Goal: Task Accomplishment & Management: Complete application form

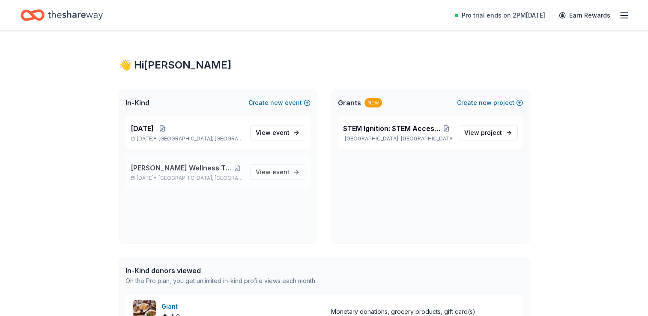
click at [194, 171] on span "DuVal Wellness Through Athletics" at bounding box center [181, 168] width 101 height 10
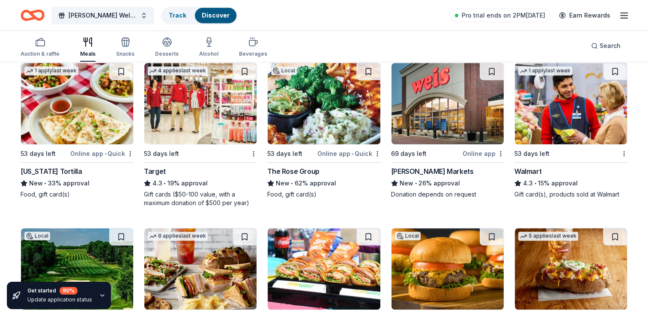
scroll to position [428, 0]
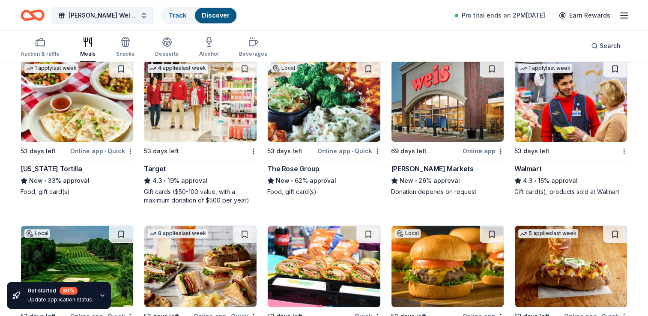
click at [477, 150] on div "Online app" at bounding box center [483, 151] width 42 height 11
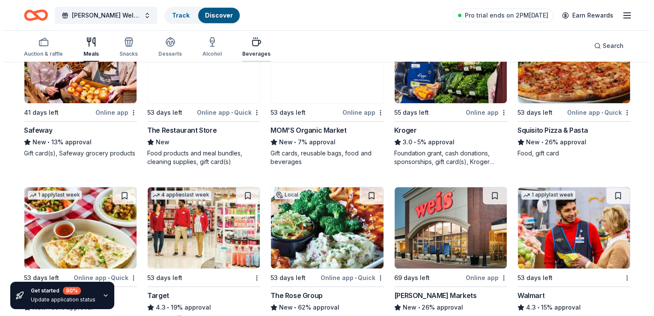
scroll to position [300, 0]
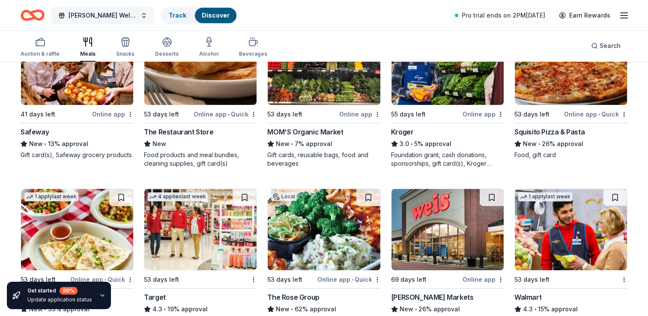
click at [145, 17] on button "DuVal Wellness Through Athletics" at bounding box center [102, 15] width 103 height 17
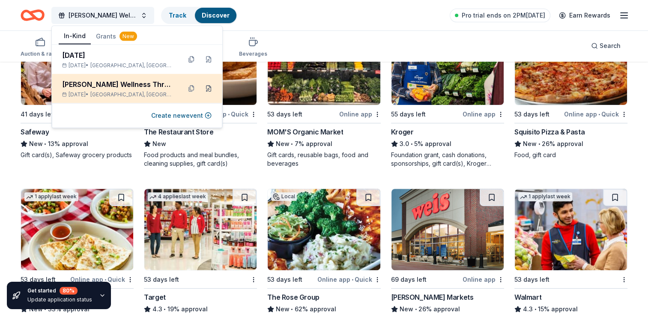
click at [209, 89] on button at bounding box center [209, 89] width 14 height 14
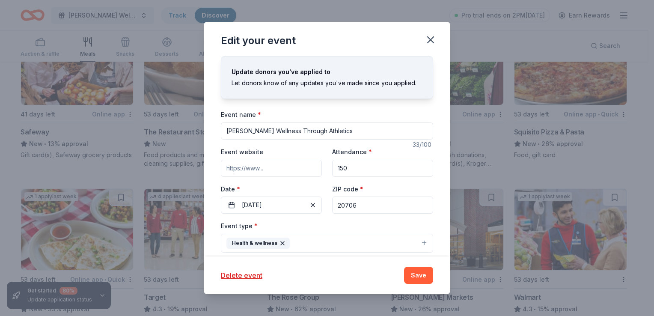
drag, startPoint x: 326, startPoint y: 131, endPoint x: 205, endPoint y: 129, distance: 121.6
click at [206, 129] on div "Update donors you've applied to Let donors know of any updates you've made sinc…" at bounding box center [327, 156] width 247 height 200
paste input "Eat Well, Live Well: DuVal’s Culinary Wellness Pop-Up"
type input "Eat Well, Live Well: DuVal’s Culinary Wellness Pop-Up"
click at [232, 205] on button "[DATE]" at bounding box center [271, 205] width 101 height 17
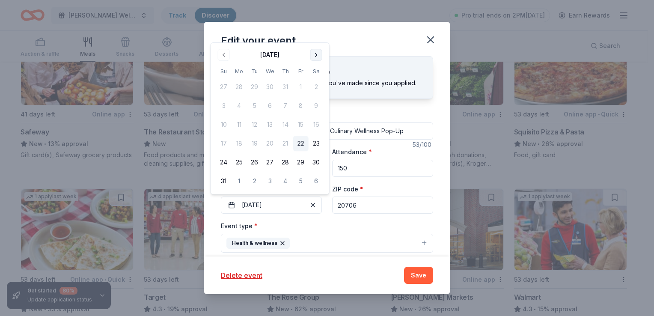
click at [317, 56] on button "Go to next month" at bounding box center [316, 55] width 12 height 12
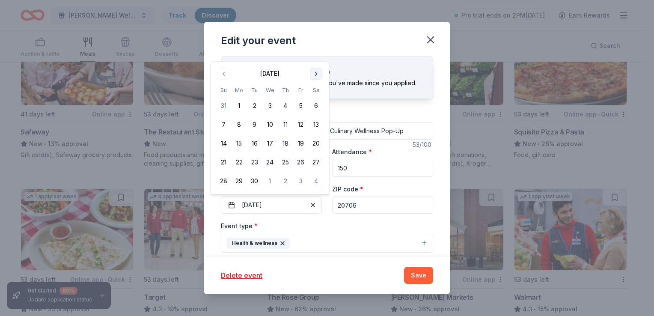
click at [313, 73] on button "Go to next month" at bounding box center [316, 74] width 12 height 12
click at [313, 73] on th "Sa" at bounding box center [316, 71] width 15 height 9
drag, startPoint x: 313, startPoint y: 73, endPoint x: 315, endPoint y: 52, distance: 21.1
click at [315, 52] on button "Go to next month" at bounding box center [316, 55] width 12 height 12
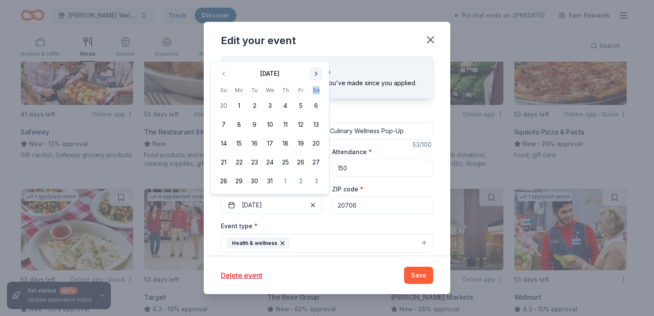
click at [315, 72] on button "Go to next month" at bounding box center [316, 74] width 12 height 12
click at [316, 92] on button "Go to next month" at bounding box center [316, 92] width 12 height 12
click at [316, 75] on button "Go to next month" at bounding box center [316, 74] width 12 height 12
click at [238, 124] on button "6" at bounding box center [239, 124] width 15 height 15
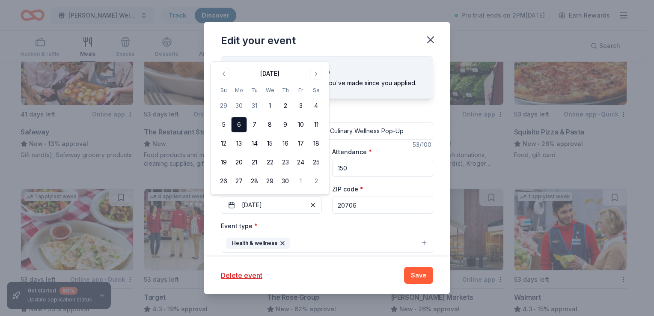
click at [334, 224] on div "Event type * Health & wellness" at bounding box center [327, 237] width 212 height 32
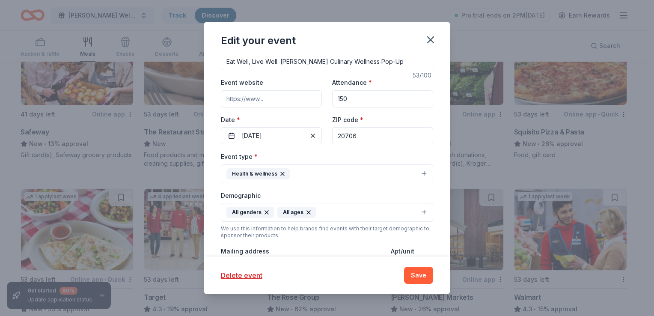
scroll to position [86, 0]
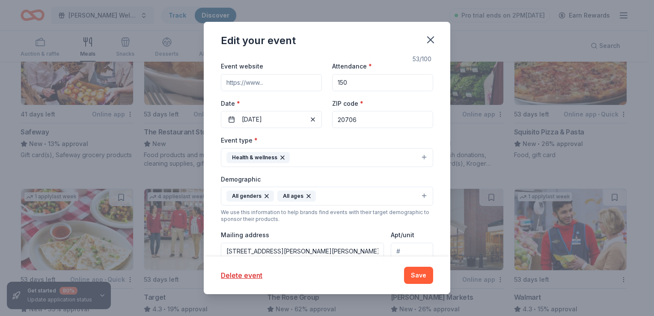
click at [264, 194] on icon "button" at bounding box center [266, 196] width 7 height 7
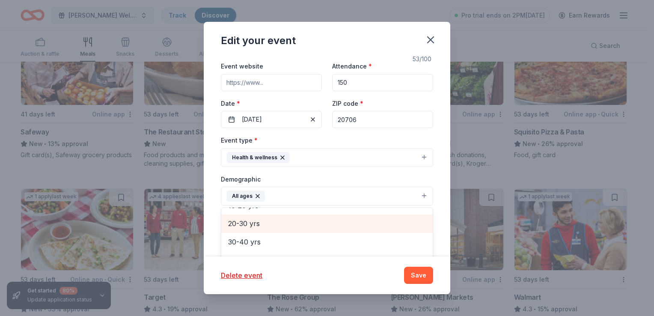
scroll to position [43, 0]
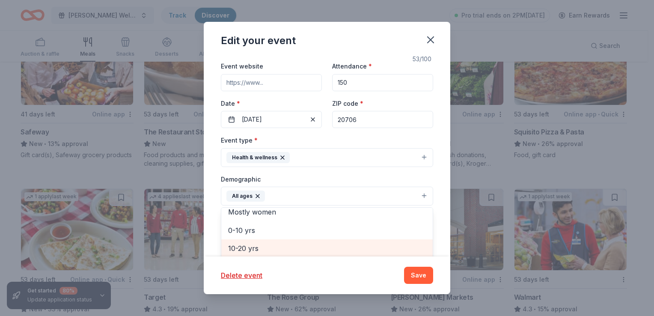
click at [243, 247] on span "10-20 yrs" at bounding box center [327, 248] width 198 height 11
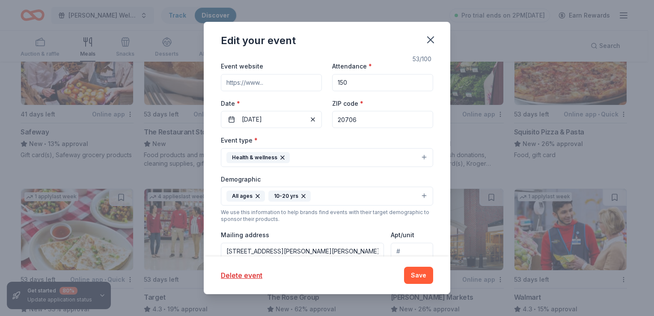
click at [256, 193] on icon "button" at bounding box center [257, 196] width 7 height 7
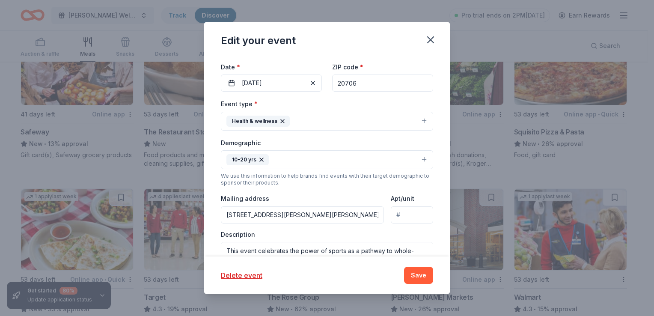
scroll to position [128, 0]
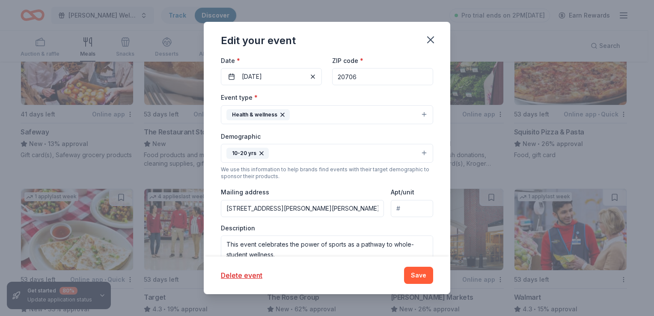
click at [286, 147] on button "10-20 yrs" at bounding box center [327, 153] width 212 height 19
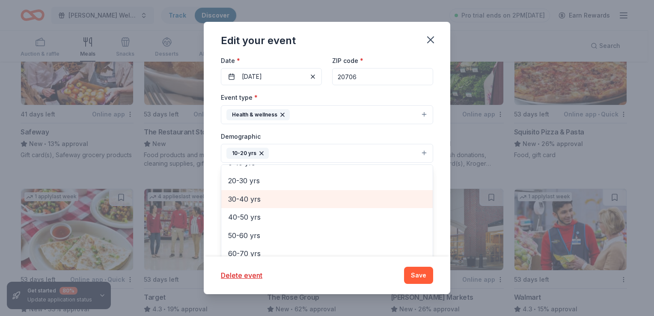
scroll to position [43, 0]
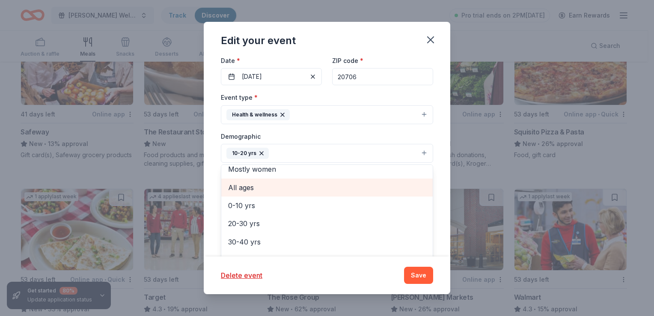
click at [245, 182] on span "All ages" at bounding box center [327, 187] width 198 height 11
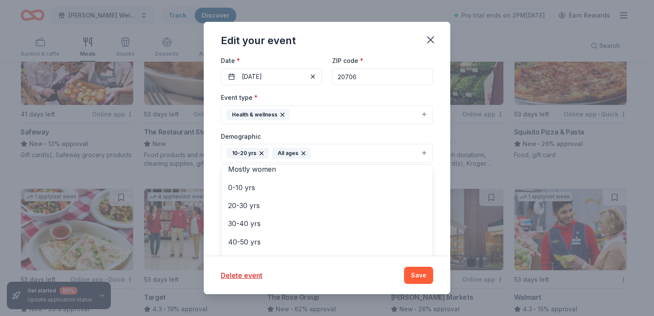
click at [260, 152] on icon "button" at bounding box center [261, 153] width 3 height 3
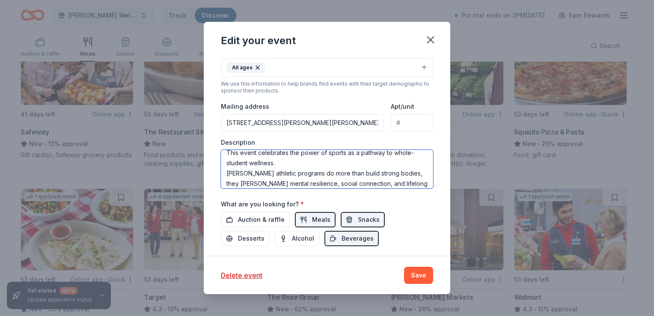
scroll to position [0, 0]
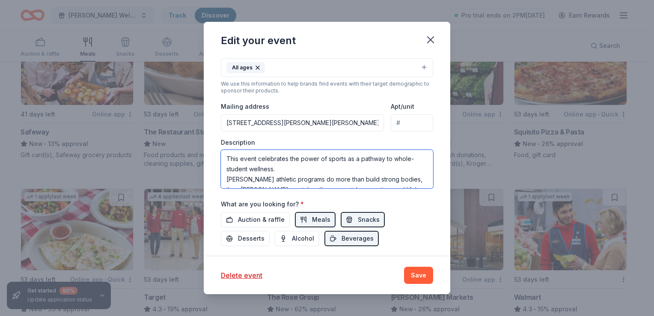
drag, startPoint x: 410, startPoint y: 184, endPoint x: 200, endPoint y: 149, distance: 212.8
click at [200, 149] on div "Edit your event Update donors you've applied to Let donors know of any updates …" at bounding box center [327, 158] width 654 height 316
type textarea "health. Join us for a dynamic day that showcases how our student-athletes thriv…"
drag, startPoint x: 307, startPoint y: 167, endPoint x: 218, endPoint y: 138, distance: 92.9
click at [218, 138] on div "Update donors you've applied to Let donors know of any updates you've made sinc…" at bounding box center [327, 156] width 247 height 200
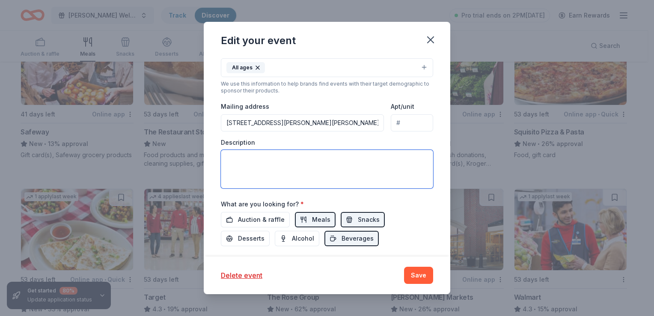
paste textarea "This event is for celebrating the talented student chefs of DuVal High School, …"
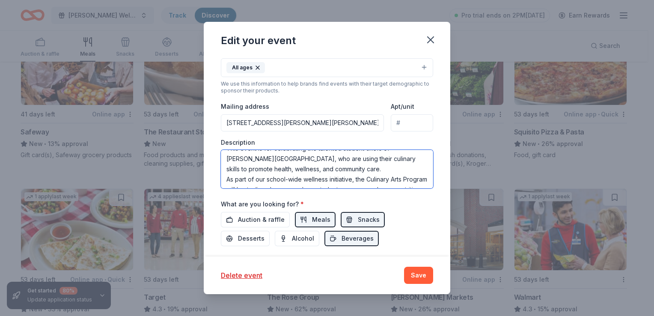
scroll to position [18, 0]
click at [265, 170] on textarea "This event is for celebrating the talented student chefs of DuVal High School, …" at bounding box center [327, 169] width 212 height 39
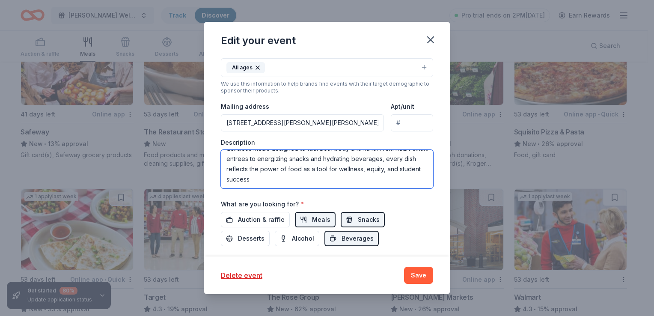
scroll to position [82, 0]
type textarea "This event is for celebrating the talented student chefs of DuVal High School, …"
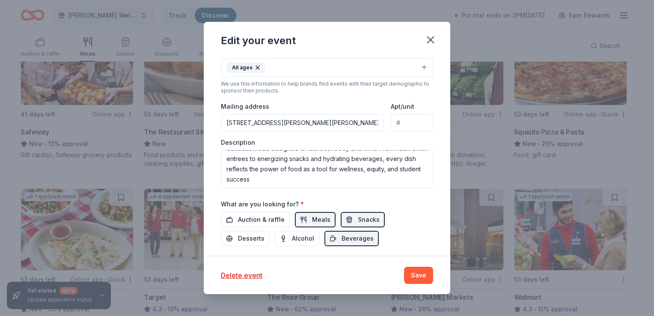
click at [420, 212] on div "Auction & raffle Meals Snacks Desserts Alcohol Beverages" at bounding box center [327, 229] width 212 height 34
click at [250, 238] on span "Desserts" at bounding box center [251, 238] width 27 height 10
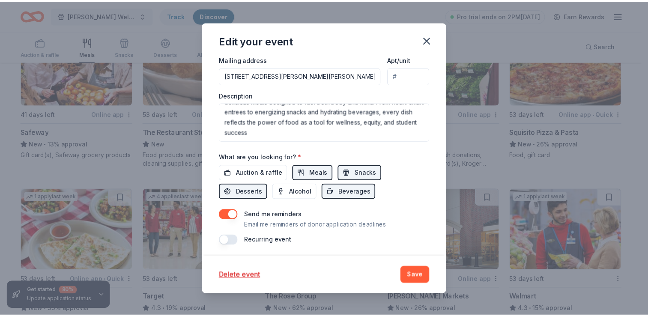
scroll to position [262, 0]
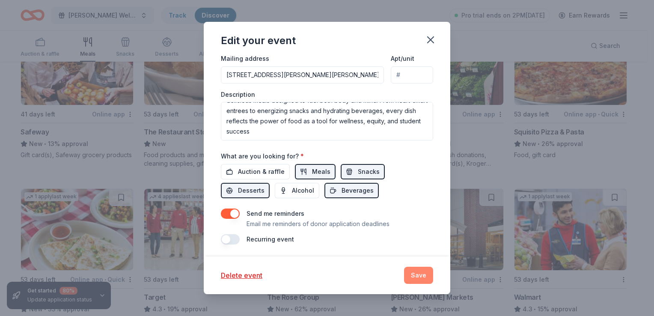
click at [414, 276] on button "Save" at bounding box center [418, 275] width 29 height 17
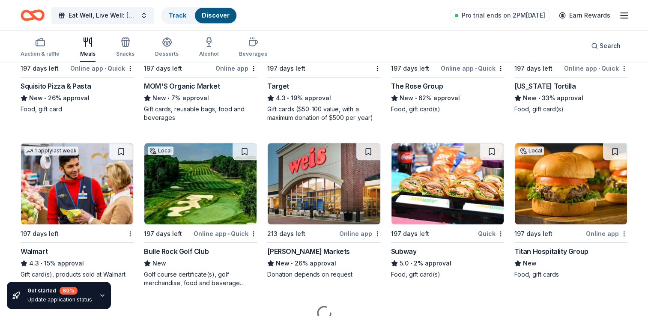
scroll to position [514, 0]
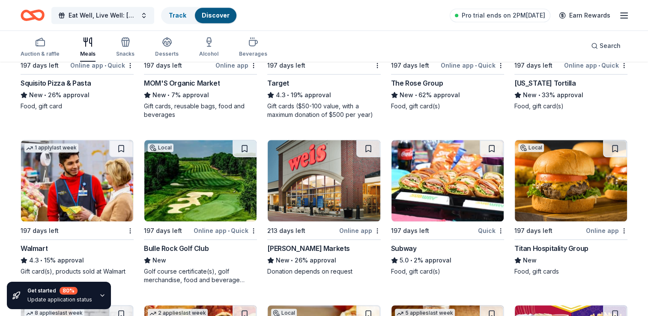
click at [361, 230] on div "Online app" at bounding box center [360, 230] width 42 height 11
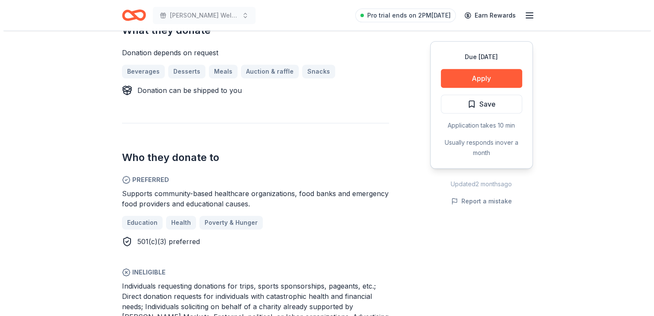
scroll to position [385, 0]
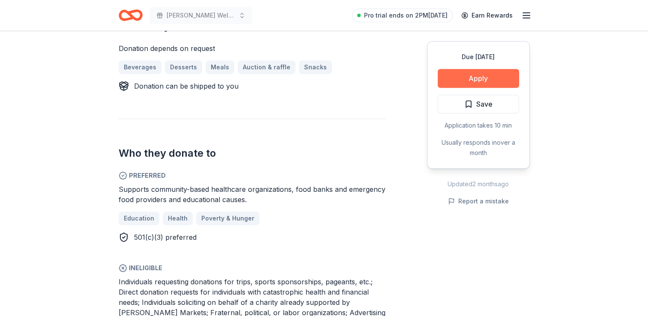
click at [488, 81] on button "Apply" at bounding box center [478, 78] width 81 height 19
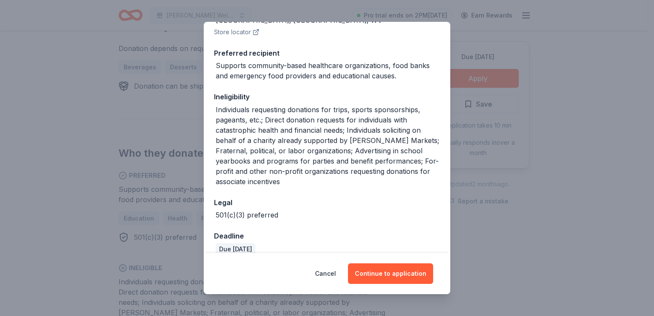
scroll to position [136, 0]
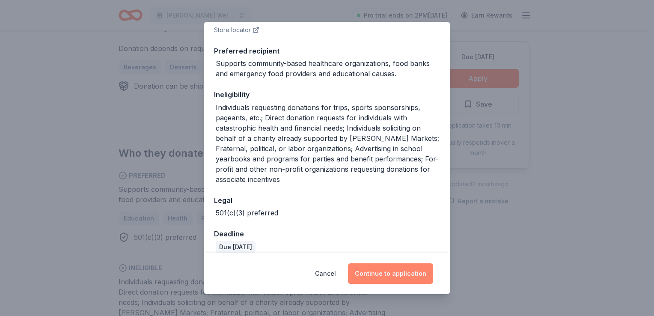
click at [395, 271] on button "Continue to application" at bounding box center [390, 273] width 85 height 21
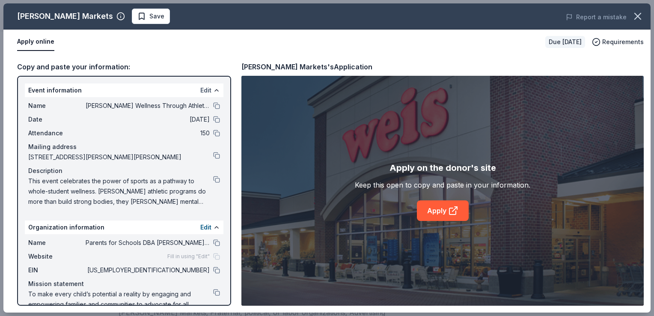
click at [200, 88] on button "Edit" at bounding box center [205, 90] width 11 height 10
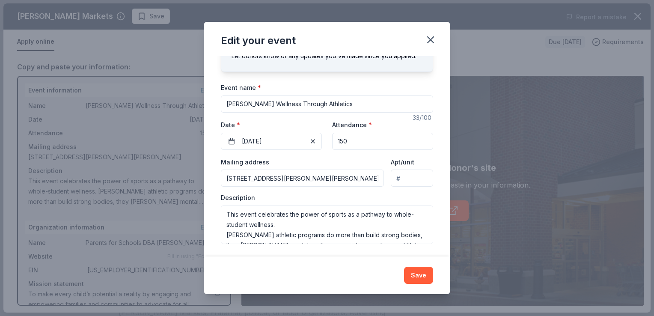
scroll to position [43, 0]
click at [432, 42] on icon "button" at bounding box center [431, 40] width 6 height 6
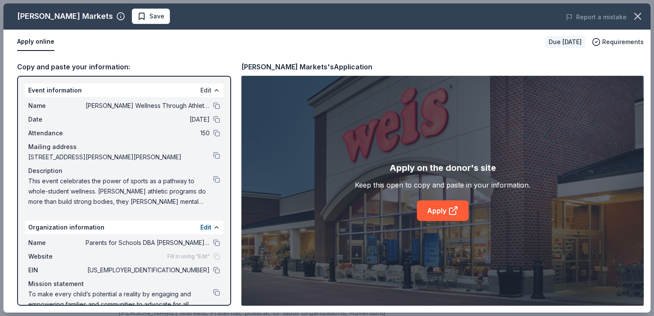
click at [200, 89] on button "Edit" at bounding box center [205, 90] width 11 height 10
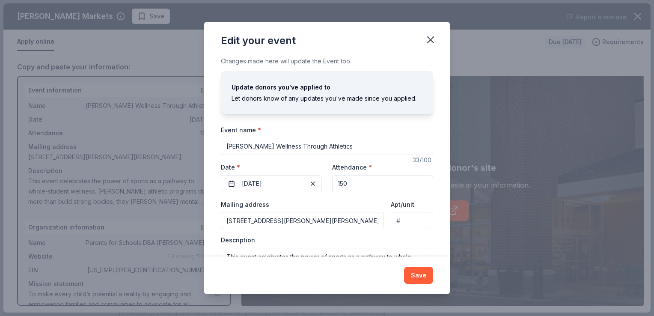
click at [598, 131] on div "Edit your event Changes made here will update the Event too. Update donors you'…" at bounding box center [327, 158] width 654 height 316
click at [430, 42] on icon "button" at bounding box center [431, 40] width 12 height 12
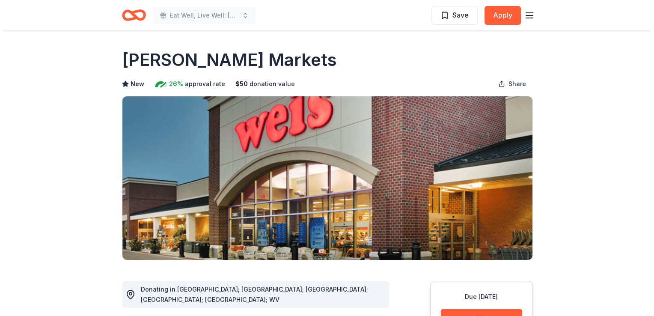
scroll to position [128, 0]
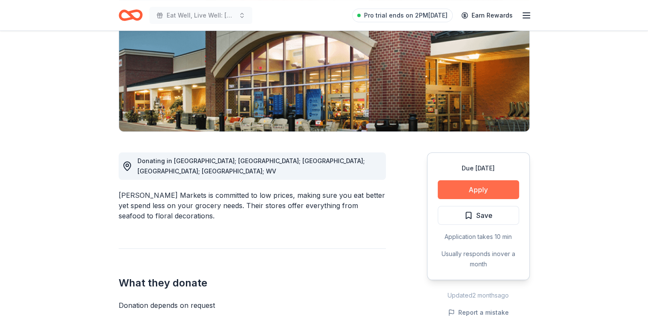
click at [490, 189] on button "Apply" at bounding box center [478, 189] width 81 height 19
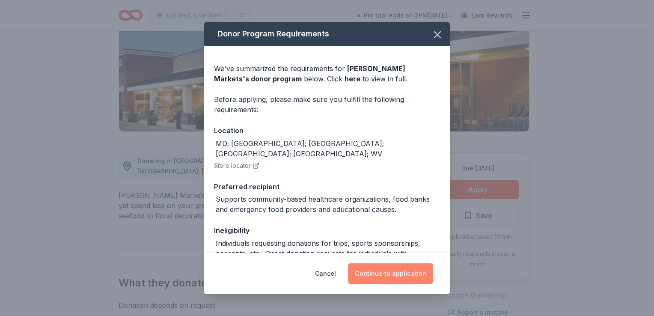
click at [399, 273] on button "Continue to application" at bounding box center [390, 273] width 85 height 21
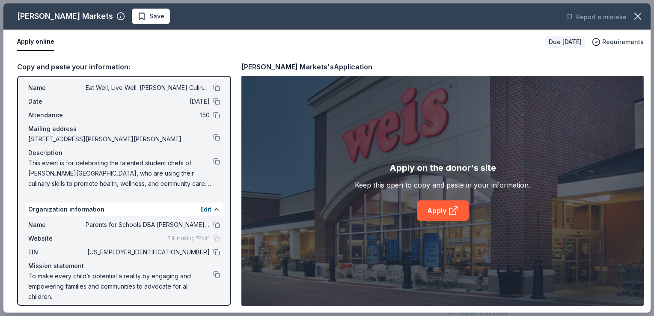
scroll to position [25, 0]
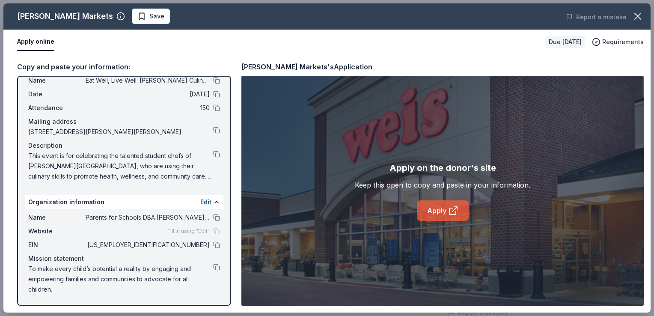
click at [433, 209] on link "Apply" at bounding box center [443, 210] width 52 height 21
